Goal: Task Accomplishment & Management: Use online tool/utility

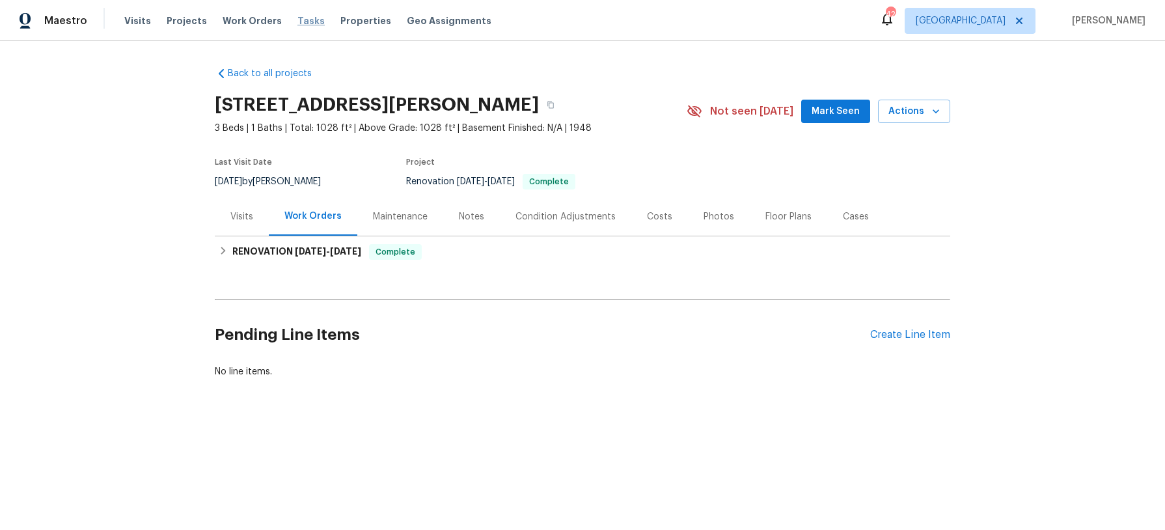
click at [297, 21] on span "Tasks" at bounding box center [310, 20] width 27 height 9
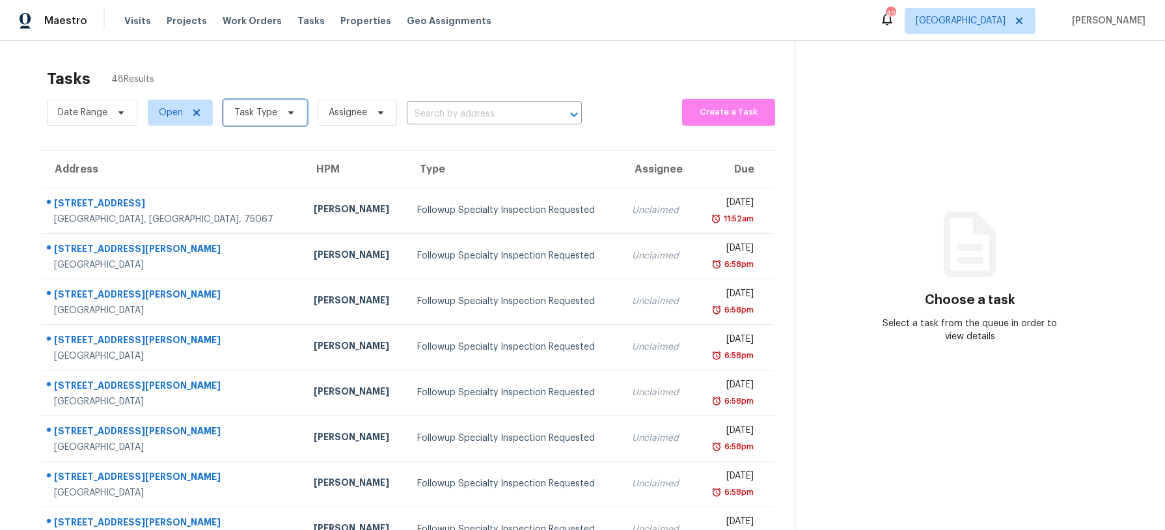
click at [292, 115] on icon at bounding box center [291, 112] width 10 height 10
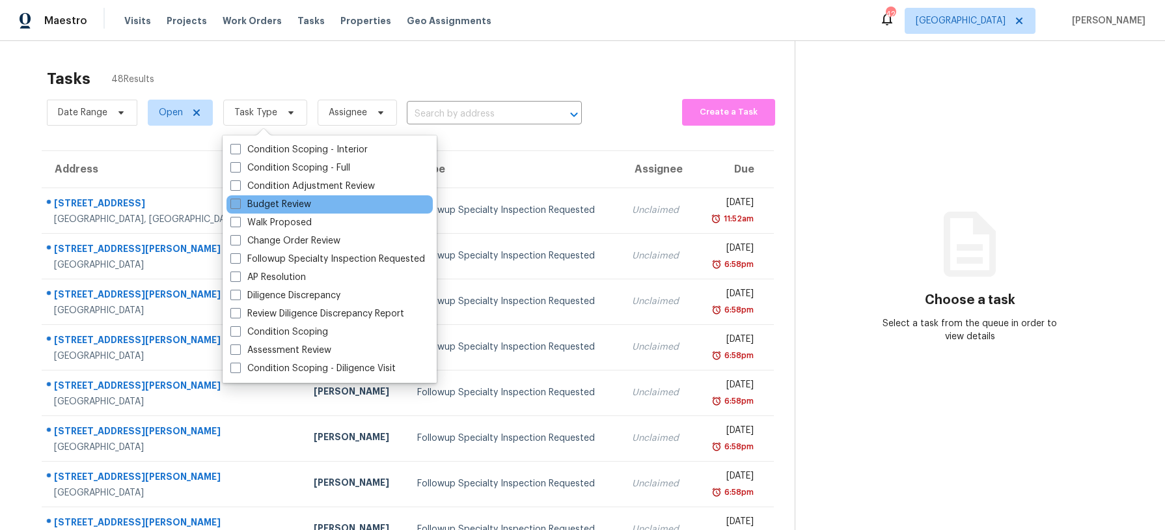
click at [287, 206] on label "Budget Review" at bounding box center [270, 204] width 81 height 13
click at [239, 206] on input "Budget Review" at bounding box center [234, 202] width 8 height 8
checkbox input "true"
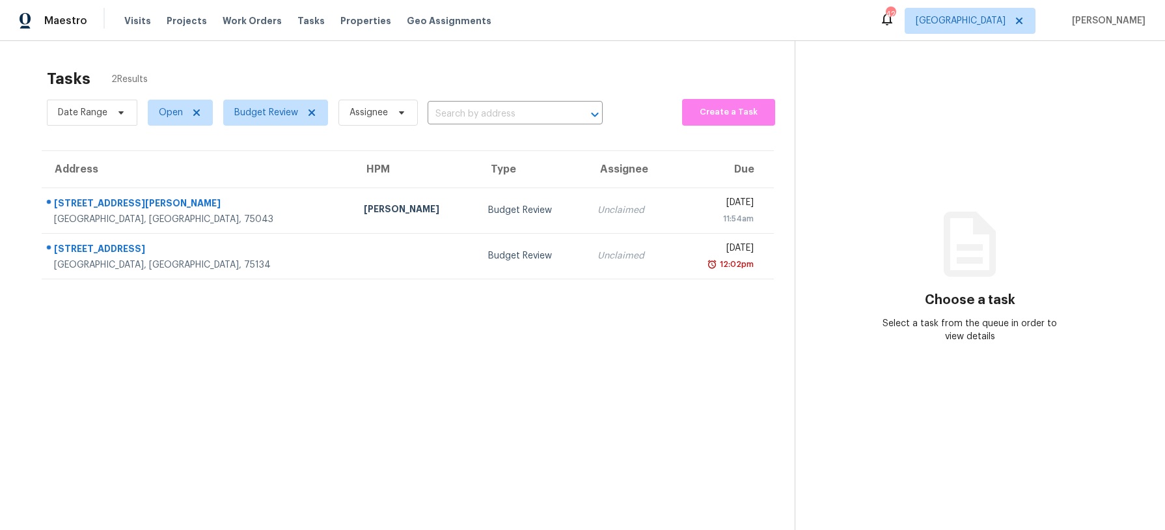
click at [365, 67] on div "Tasks 2 Results" at bounding box center [421, 79] width 748 height 34
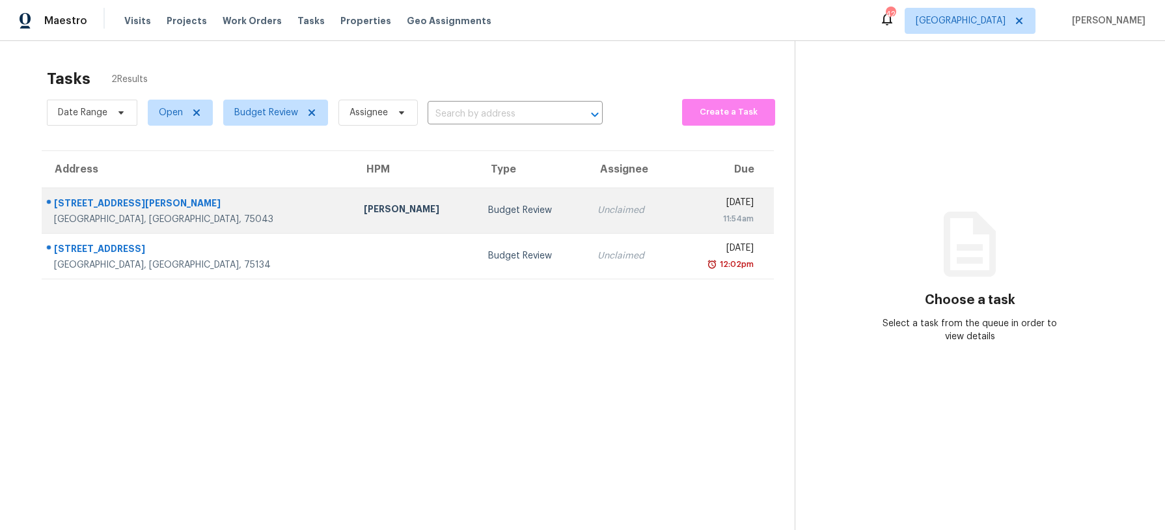
click at [488, 215] on div "Budget Review" at bounding box center [532, 210] width 89 height 13
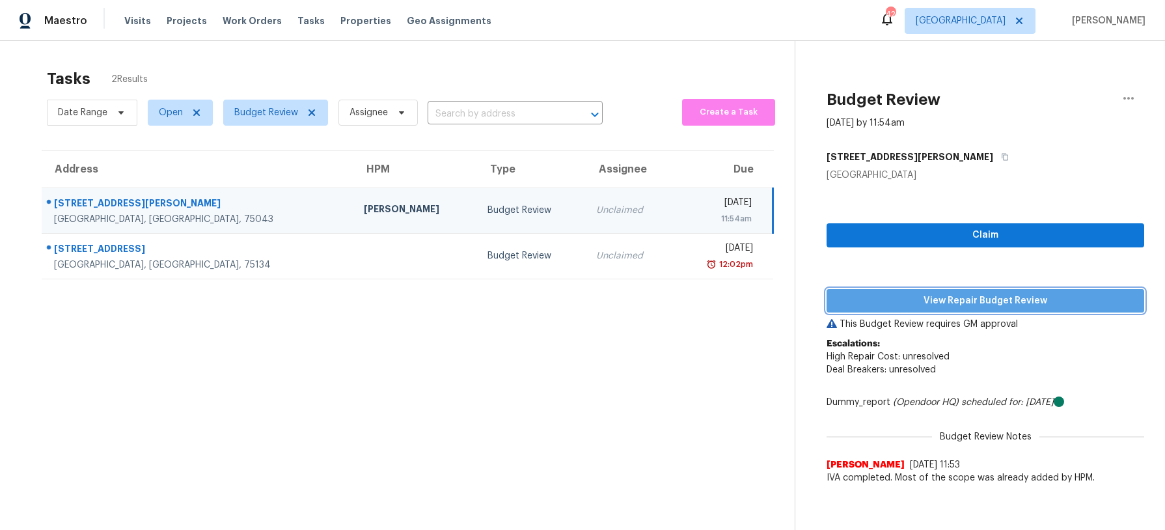
click at [994, 297] on span "View Repair Budget Review" at bounding box center [985, 301] width 297 height 16
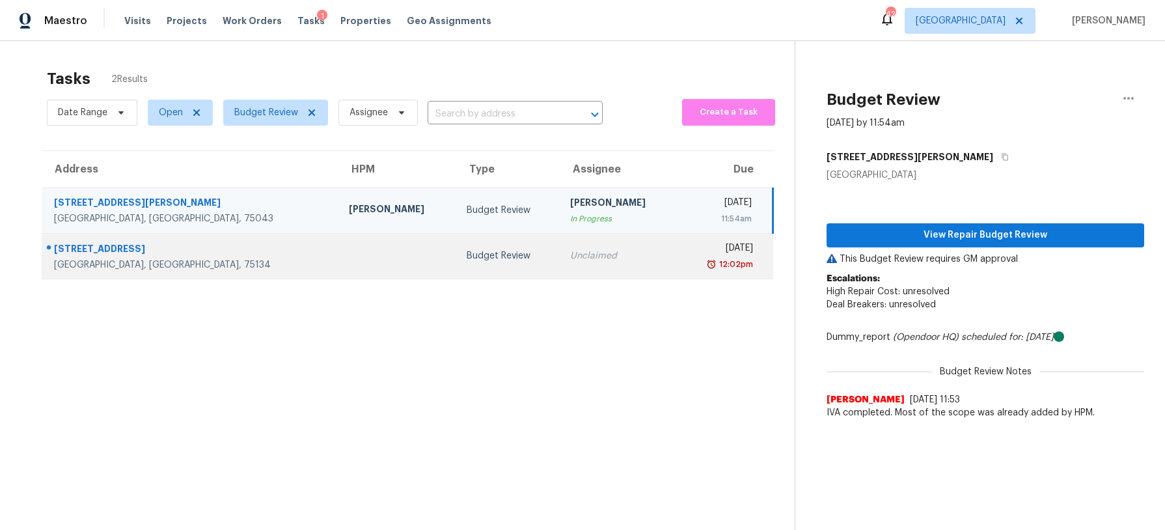
click at [570, 253] on div "Unclaimed" at bounding box center [618, 255] width 97 height 13
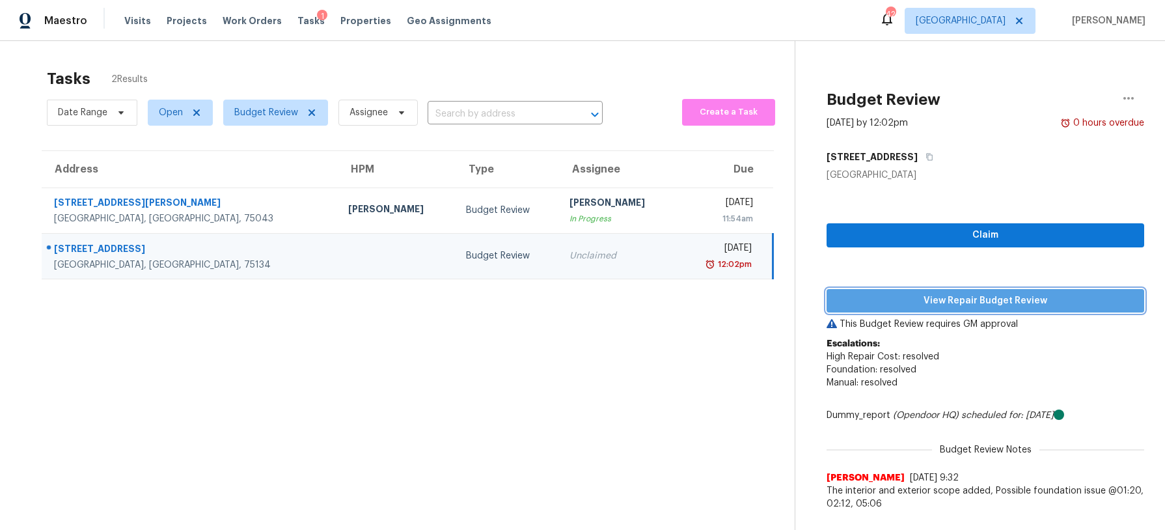
click at [955, 297] on span "View Repair Budget Review" at bounding box center [985, 301] width 297 height 16
